Goal: Find specific page/section: Find specific page/section

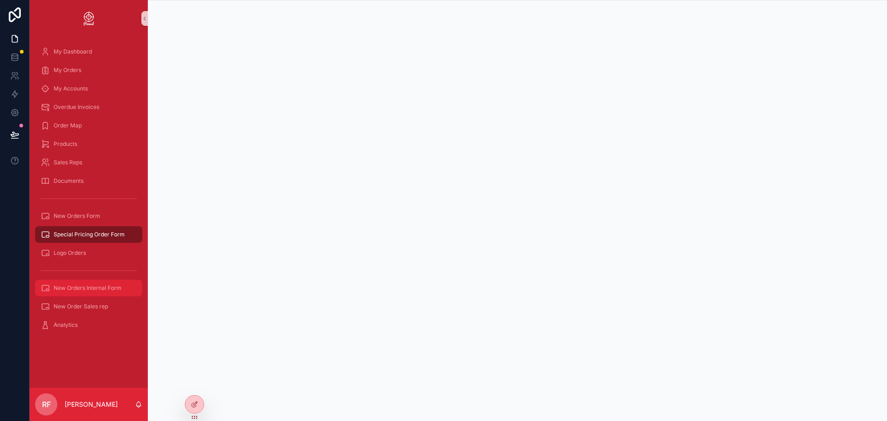
click at [110, 293] on div "New Orders Internal Form" at bounding box center [89, 288] width 96 height 15
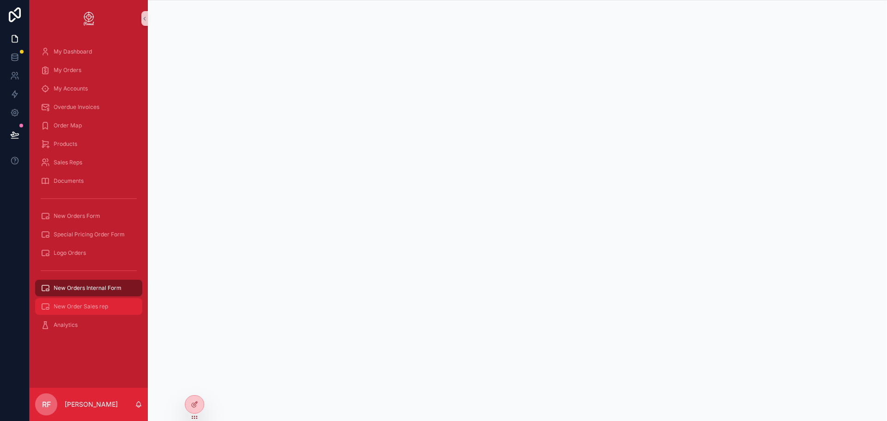
click at [85, 307] on span "New Order Sales rep" at bounding box center [81, 306] width 55 height 7
click at [95, 287] on span "New Orders Internal Form" at bounding box center [88, 288] width 68 height 7
click at [81, 313] on div "New Order Sales rep" at bounding box center [89, 306] width 96 height 15
click at [90, 296] on link "New Orders Internal Form" at bounding box center [88, 288] width 107 height 17
